Goal: Check status: Check status

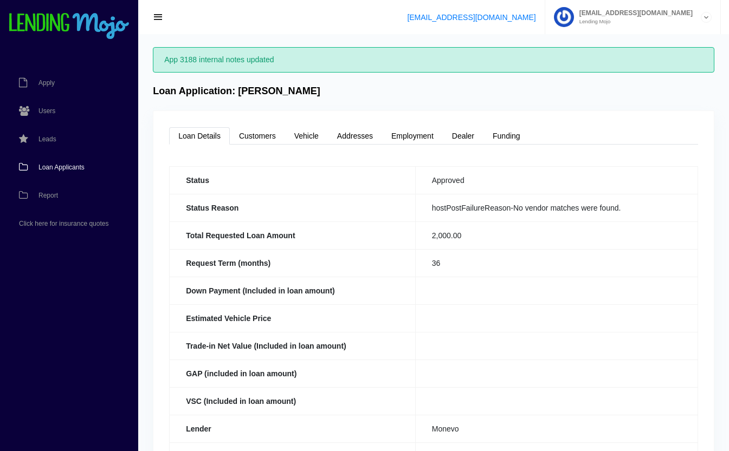
click at [69, 169] on span "Loan Applicants" at bounding box center [61, 167] width 46 height 7
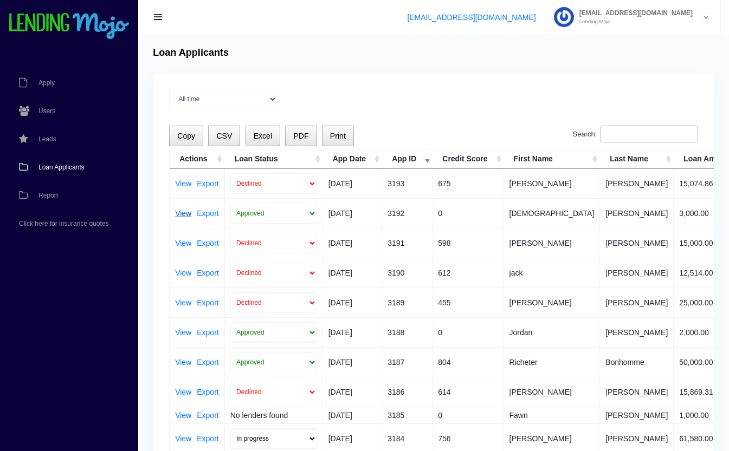
click at [178, 215] on link "View" at bounding box center [183, 214] width 16 height 8
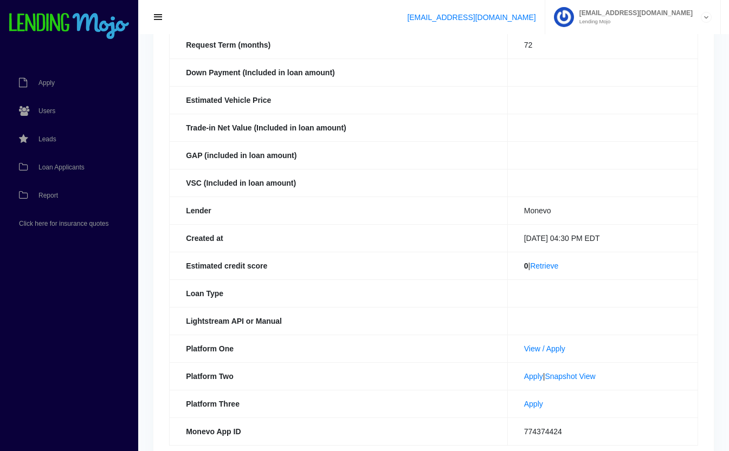
scroll to position [237, 0]
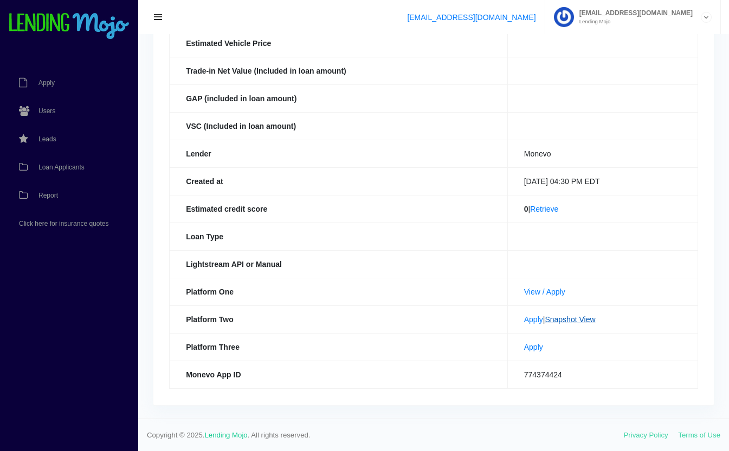
click at [582, 320] on link "Snapshot View" at bounding box center [570, 319] width 50 height 9
click at [526, 291] on link "View / Apply" at bounding box center [544, 292] width 41 height 9
click at [81, 163] on link "Loan Applicants" at bounding box center [63, 167] width 127 height 28
